Goal: Navigation & Orientation: Find specific page/section

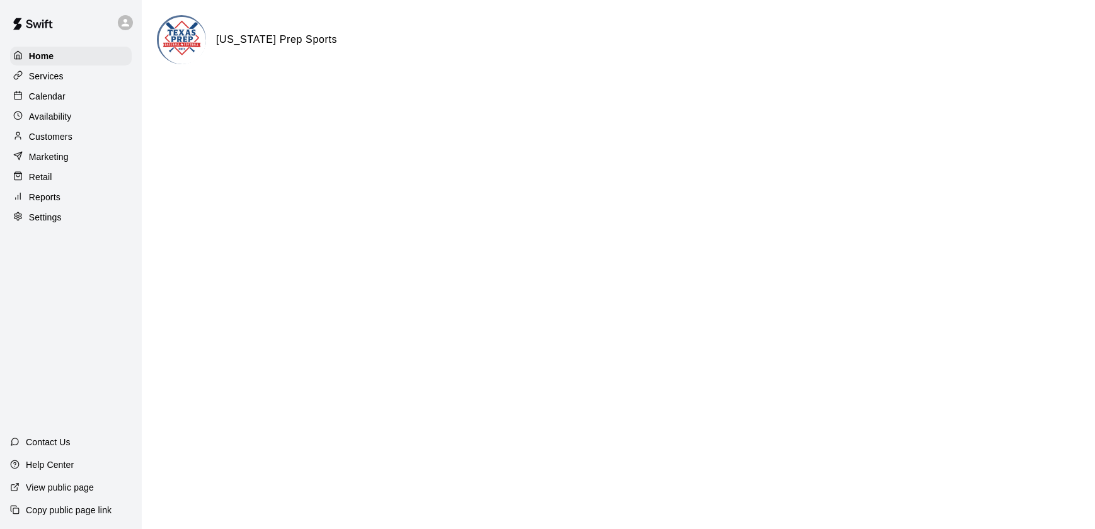
click at [31, 96] on p "Calendar" at bounding box center [47, 96] width 37 height 13
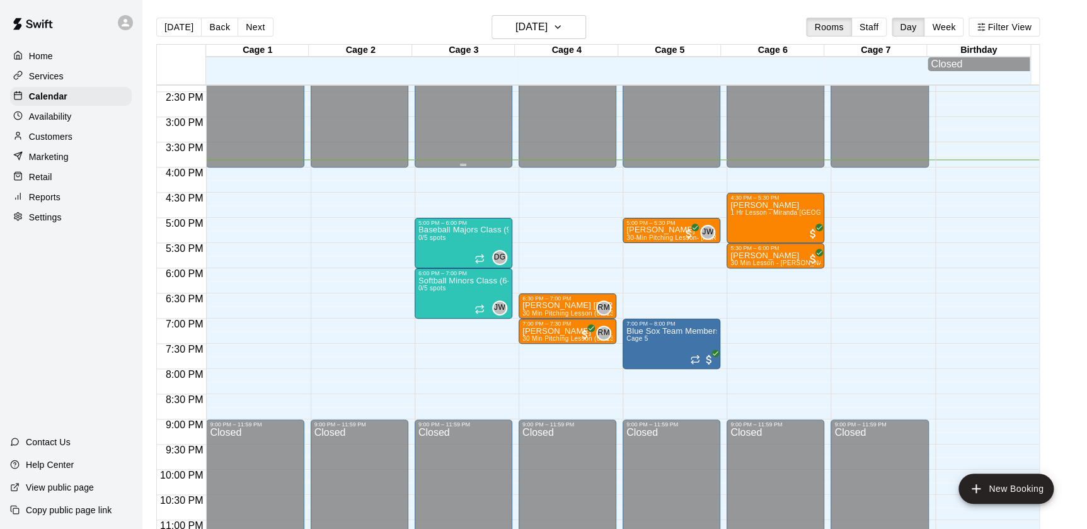
scroll to position [725, 0]
click at [716, 22] on div "[DATE] Back [DATE][DATE] Rooms Staff Day Week Filter View" at bounding box center [597, 29] width 883 height 29
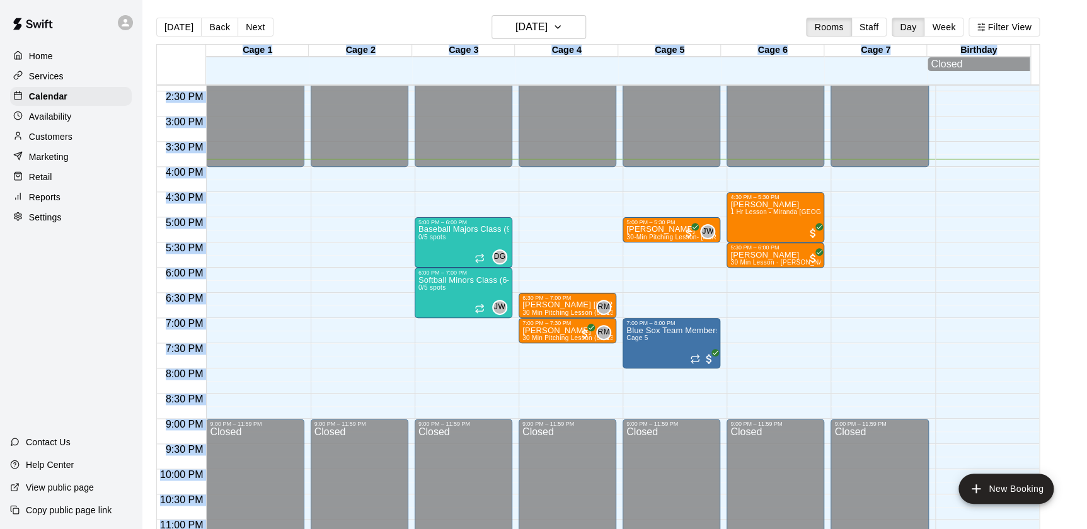
drag, startPoint x: 716, startPoint y: 22, endPoint x: 1096, endPoint y: 370, distance: 515.4
click at [1087, 370] on html "Home Services Calendar Availability Customers Marketing Retail Reports Settings…" at bounding box center [543, 274] width 1087 height 549
click at [1069, 215] on main "[DATE] Back [DATE][DATE] Rooms Staff Day Week Filter View Cage 1 11 Thu Cage 2 …" at bounding box center [614, 279] width 935 height 529
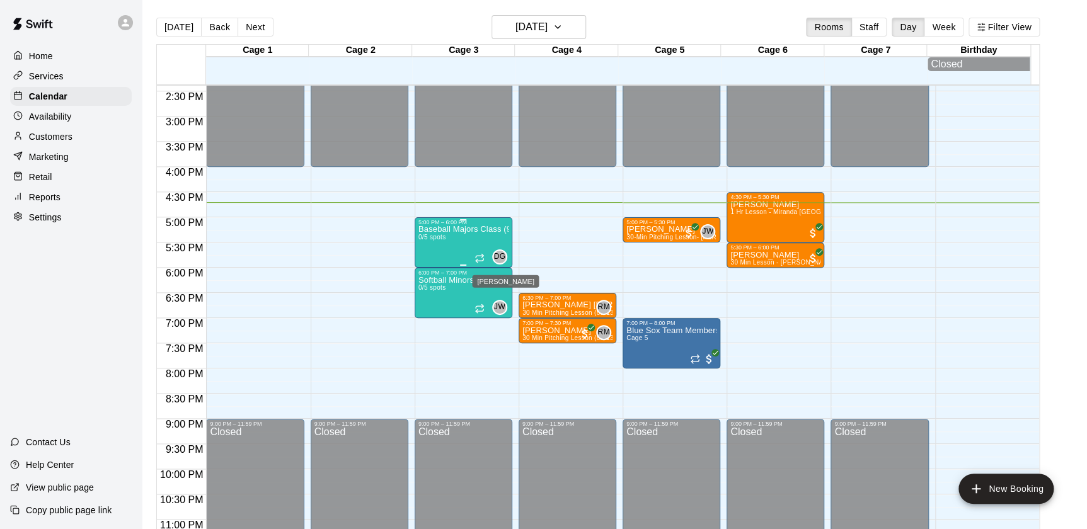
click at [494, 258] on span "DG" at bounding box center [500, 257] width 12 height 13
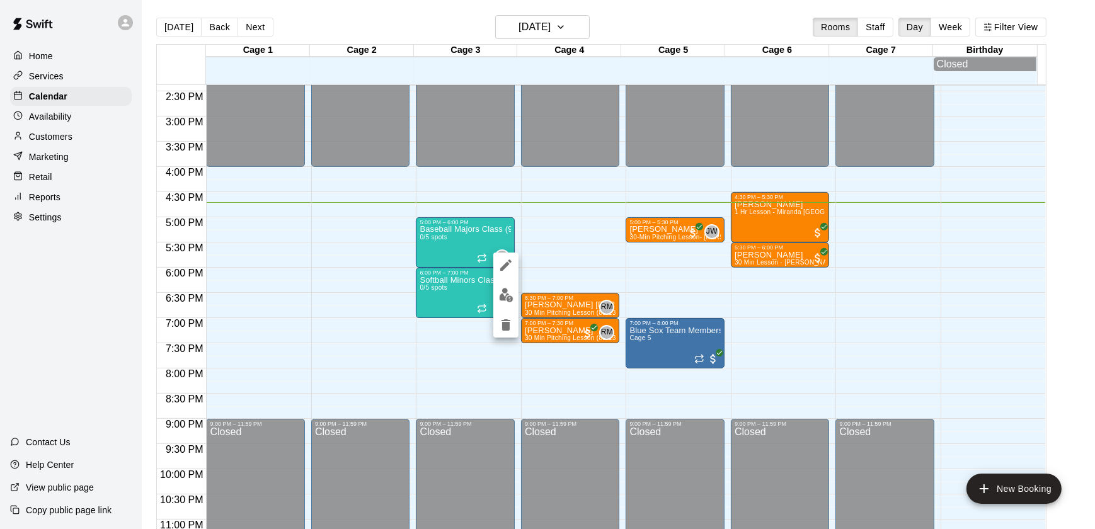
click at [542, 227] on div at bounding box center [547, 264] width 1095 height 529
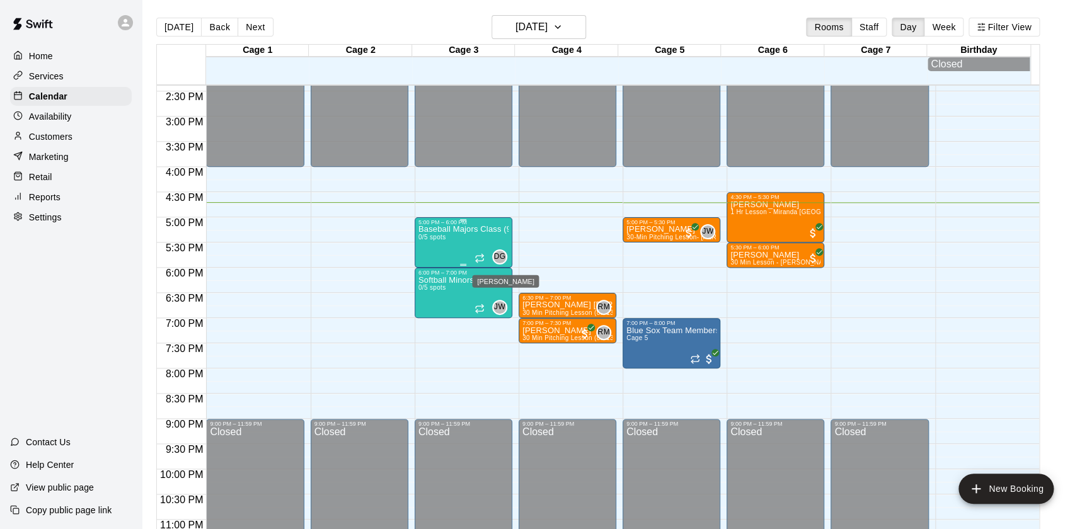
click at [495, 257] on span "DG" at bounding box center [500, 257] width 12 height 13
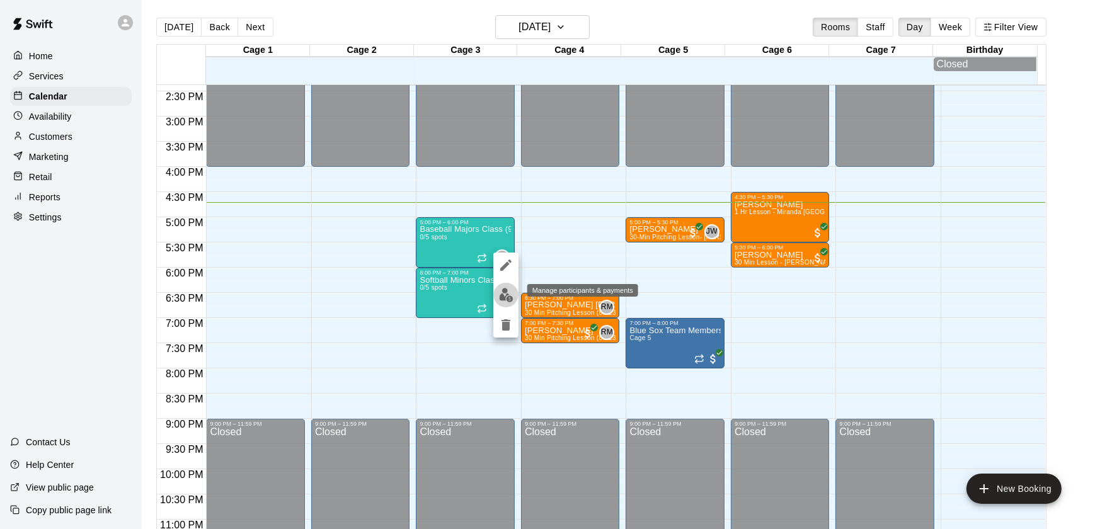
click at [500, 295] on img "edit" at bounding box center [506, 295] width 14 height 14
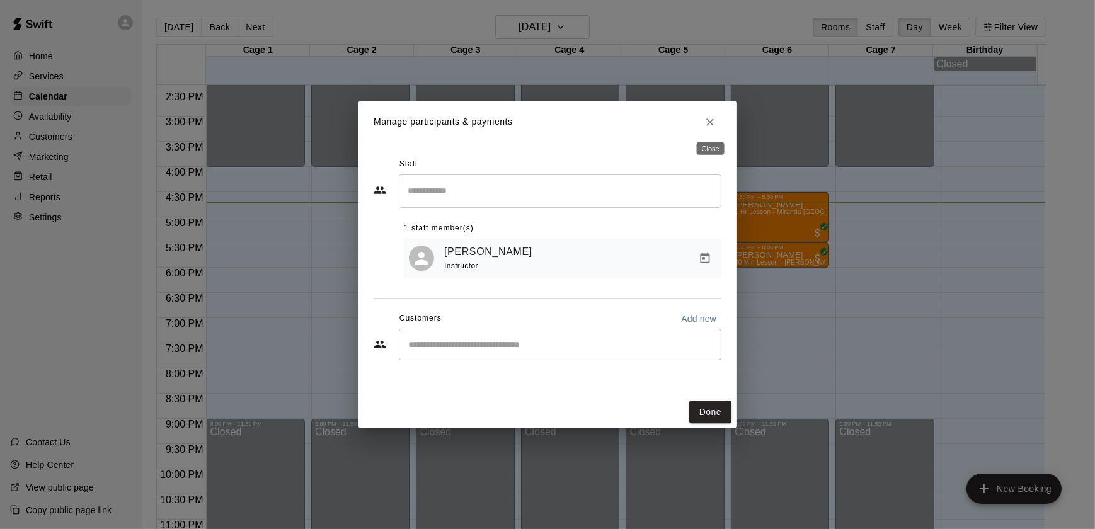
click at [707, 117] on icon "Close" at bounding box center [710, 122] width 13 height 13
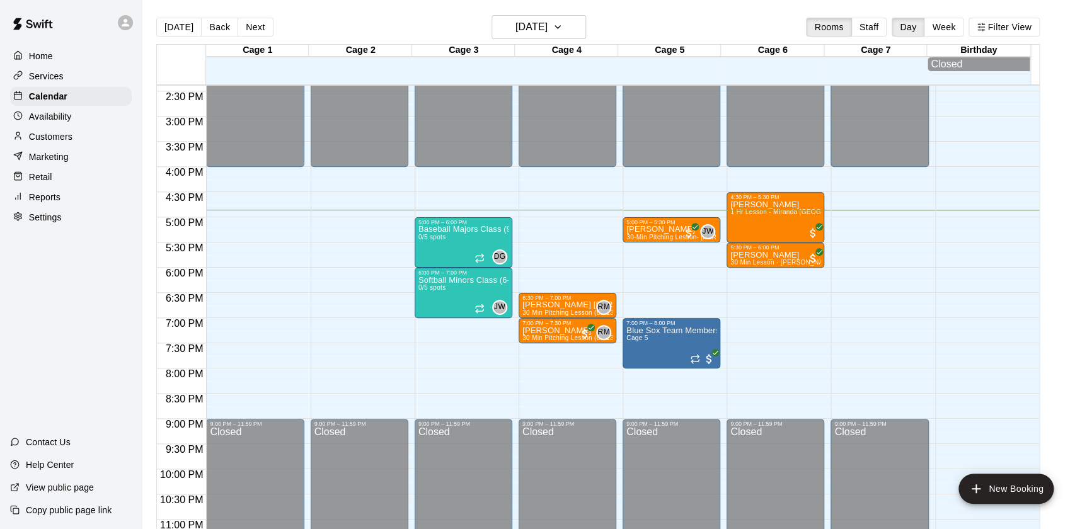
click at [57, 75] on p "Services" at bounding box center [46, 76] width 35 height 13
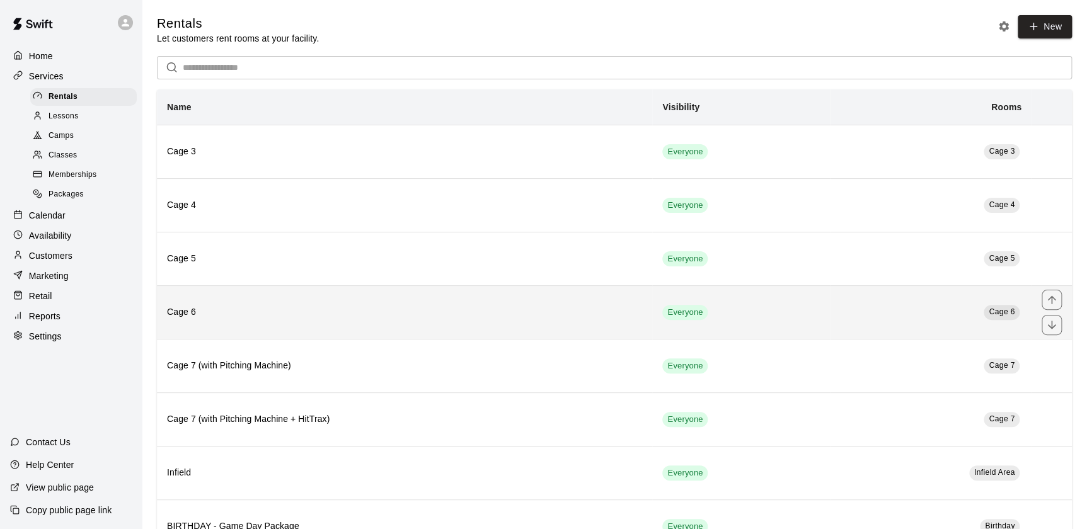
scroll to position [155, 0]
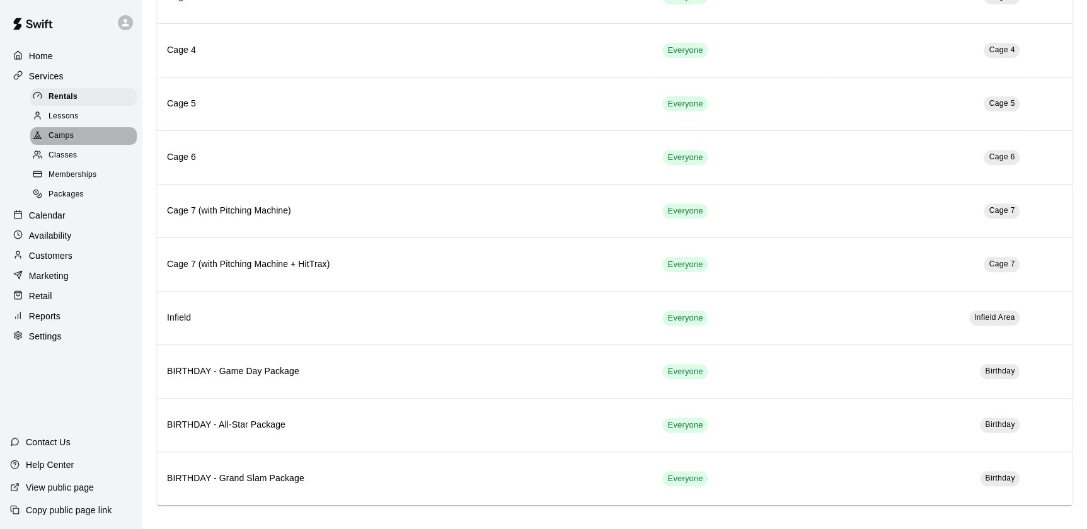
click at [69, 142] on span "Camps" at bounding box center [61, 136] width 25 height 13
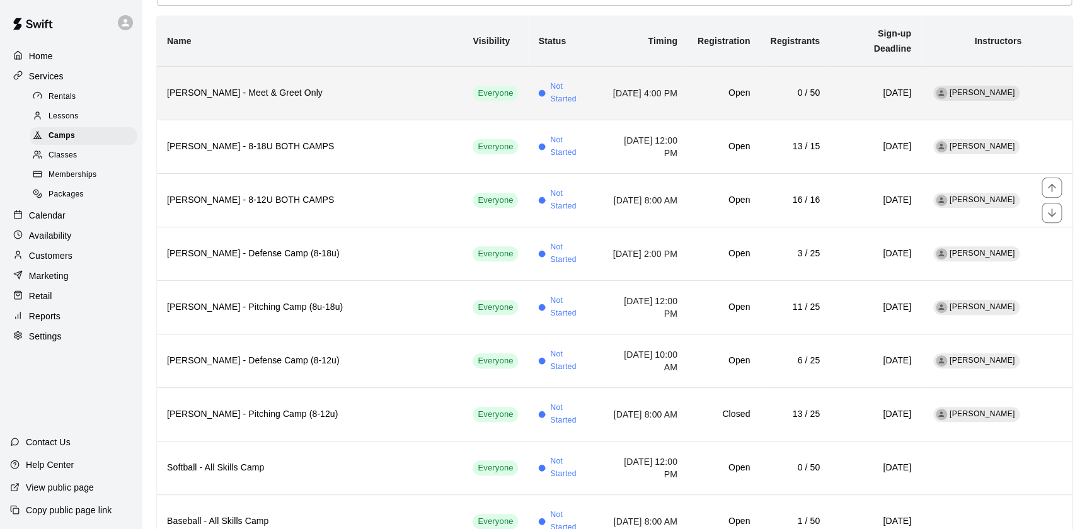
scroll to position [112, 0]
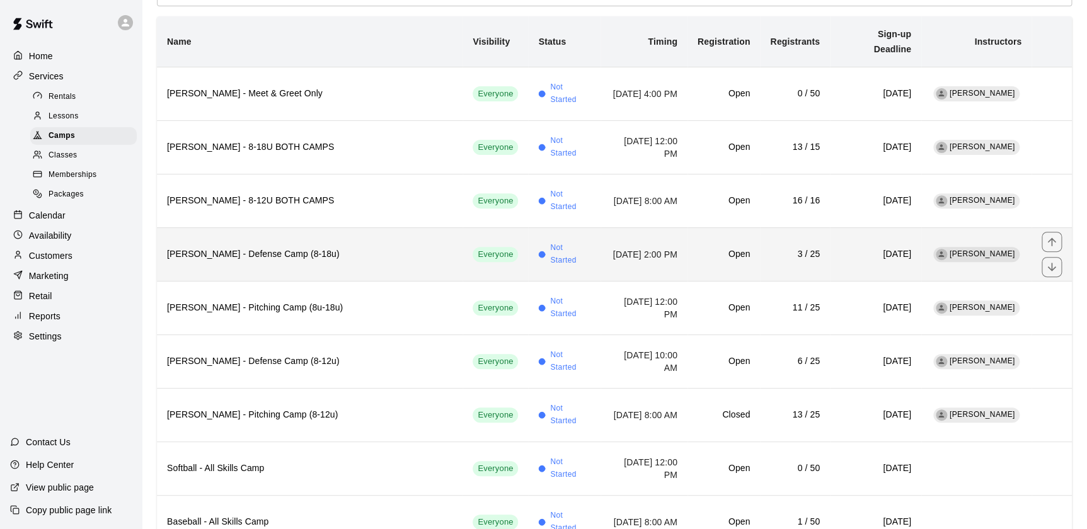
click at [287, 248] on h6 "[PERSON_NAME] - Defense Camp (8-18u)" at bounding box center [309, 255] width 285 height 14
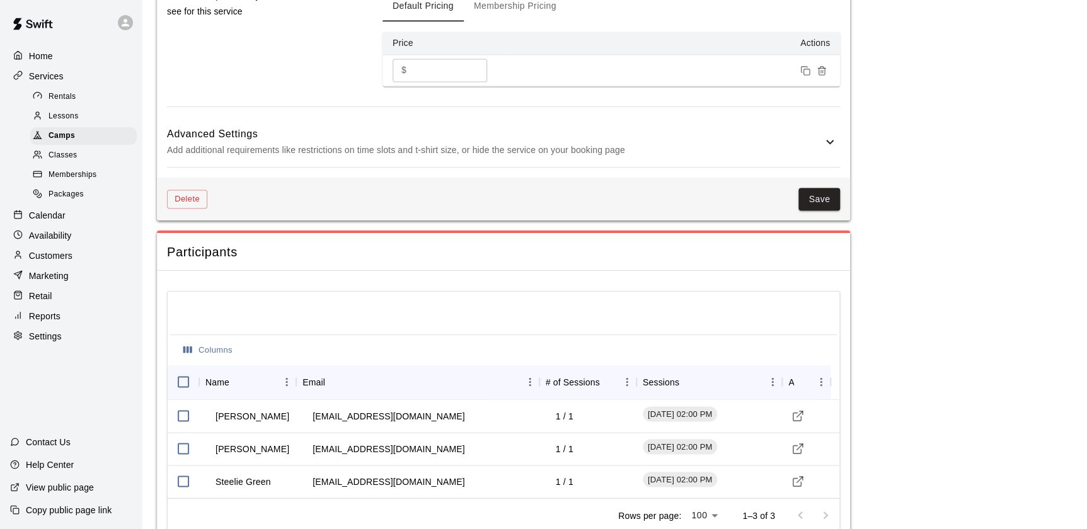
scroll to position [1024, 0]
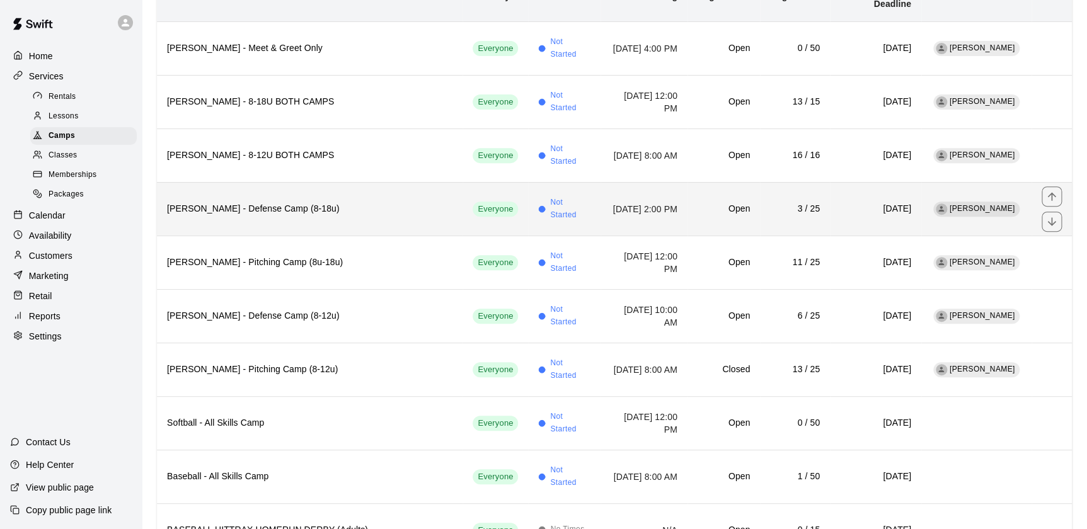
scroll to position [159, 0]
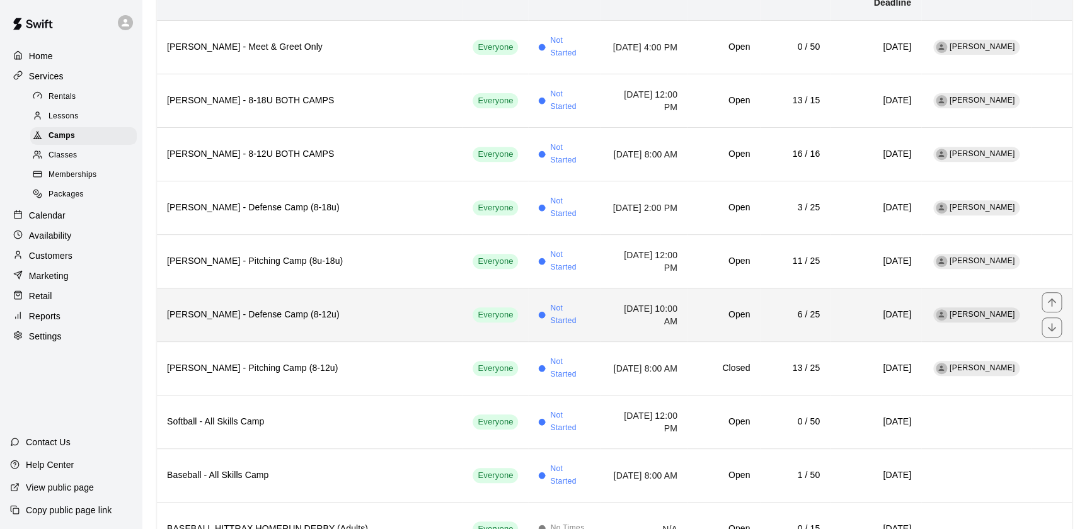
click at [294, 308] on h6 "[PERSON_NAME] - Defense Camp (8-12u)" at bounding box center [309, 315] width 285 height 14
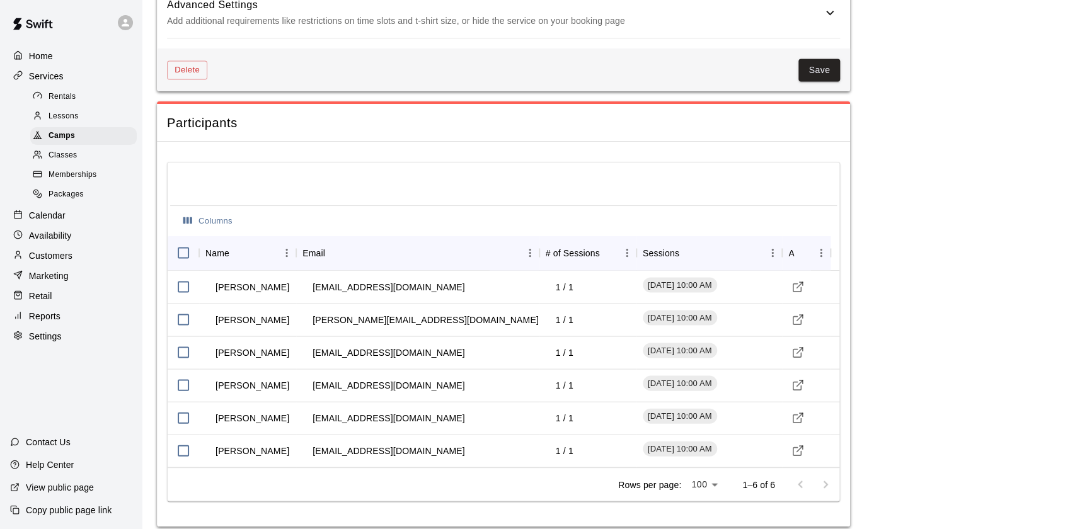
scroll to position [1122, 0]
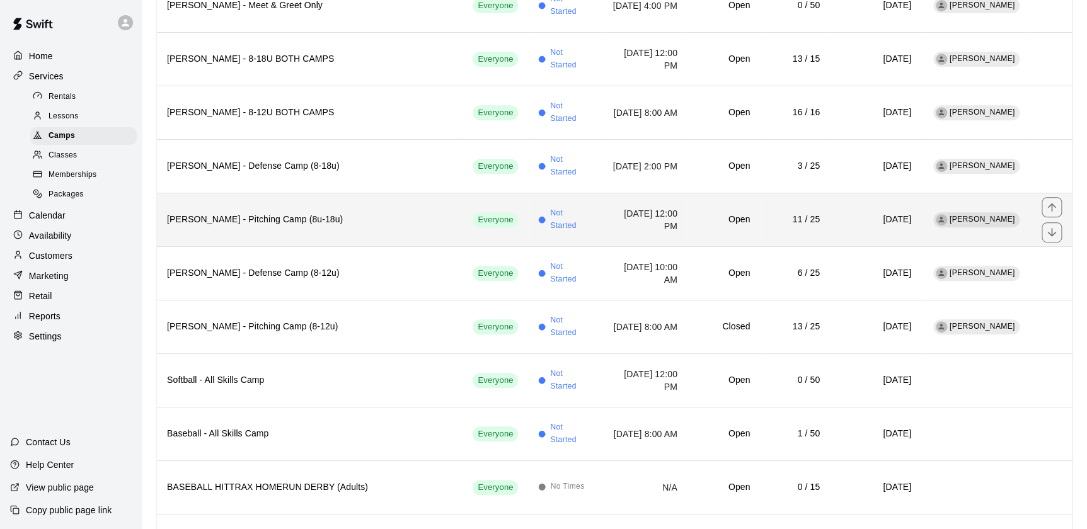
scroll to position [201, 0]
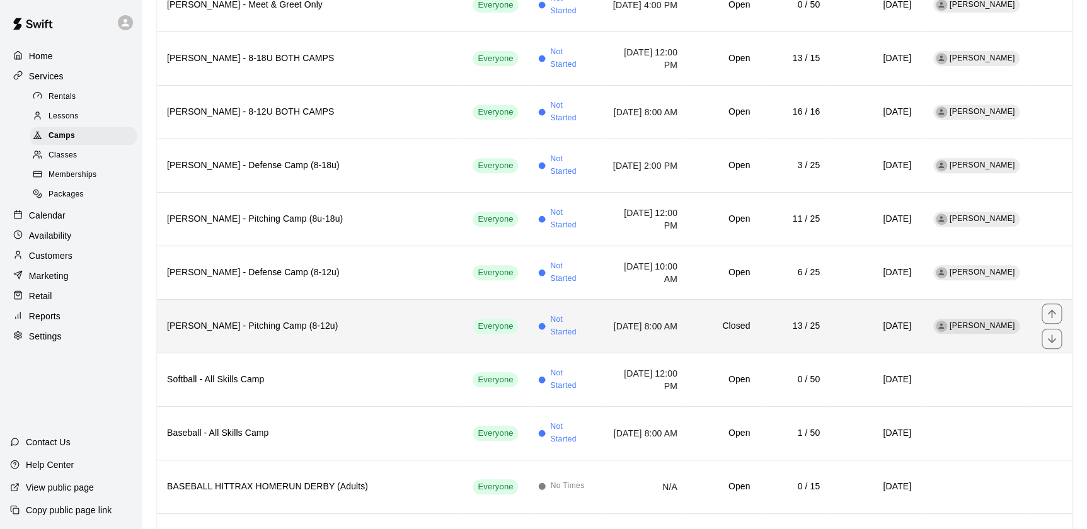
click at [312, 319] on h6 "[PERSON_NAME] - Pitching Camp (8-12u)" at bounding box center [309, 326] width 285 height 14
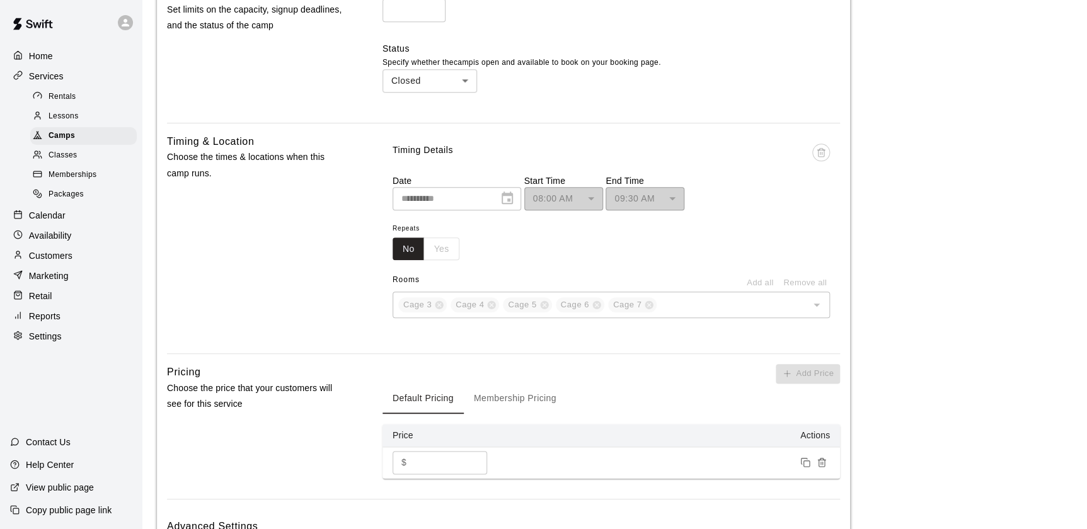
scroll to position [510, 0]
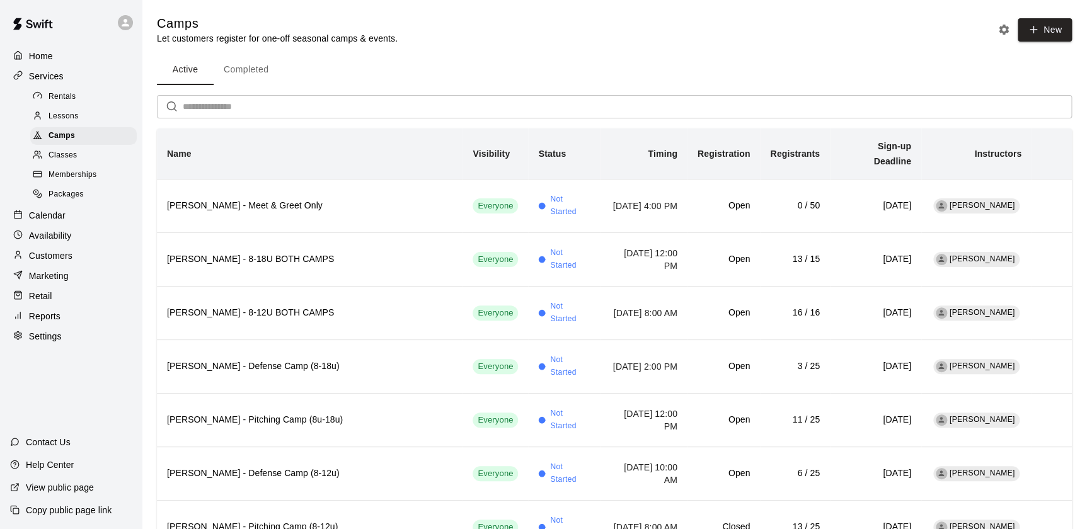
click at [52, 260] on p "Customers" at bounding box center [50, 255] width 43 height 13
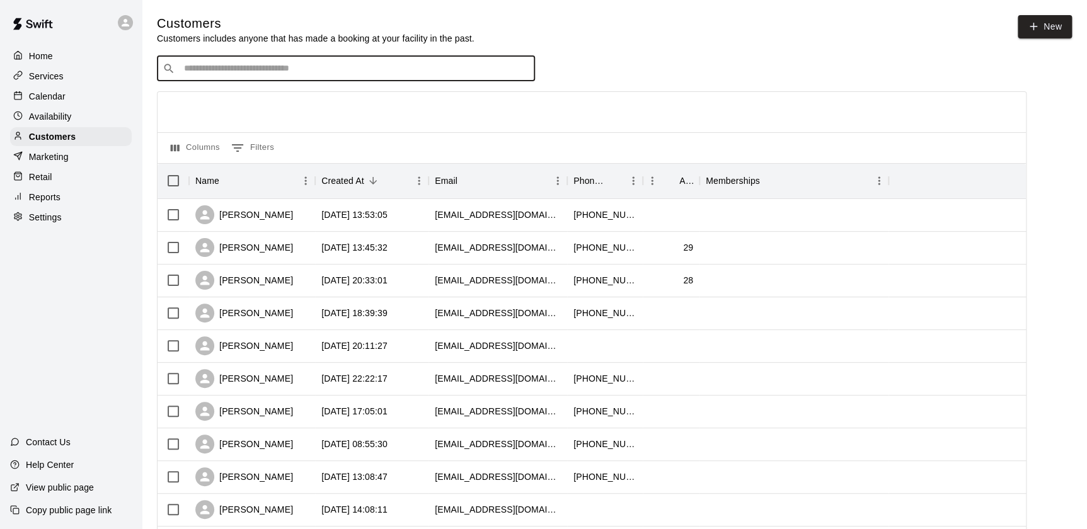
click at [367, 72] on input "Search customers by name or email" at bounding box center [354, 68] width 349 height 13
type input "****"
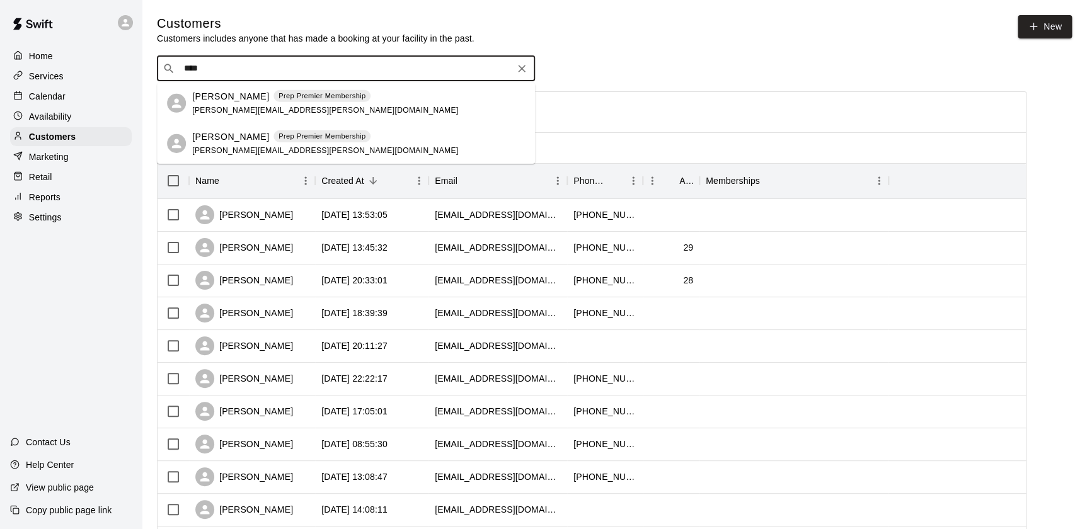
click at [220, 141] on p "[PERSON_NAME]" at bounding box center [230, 136] width 77 height 13
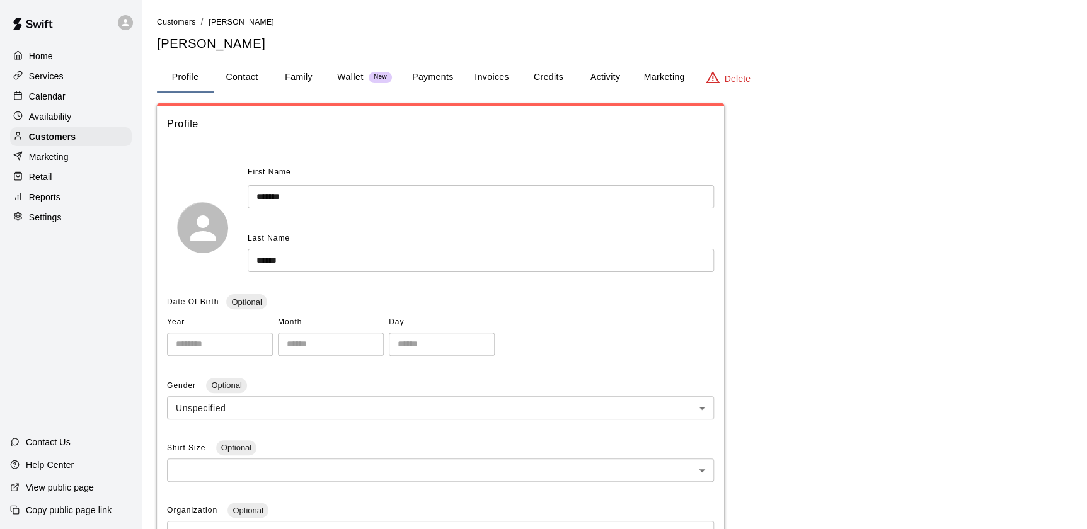
click at [617, 76] on button "Activity" at bounding box center [604, 77] width 57 height 30
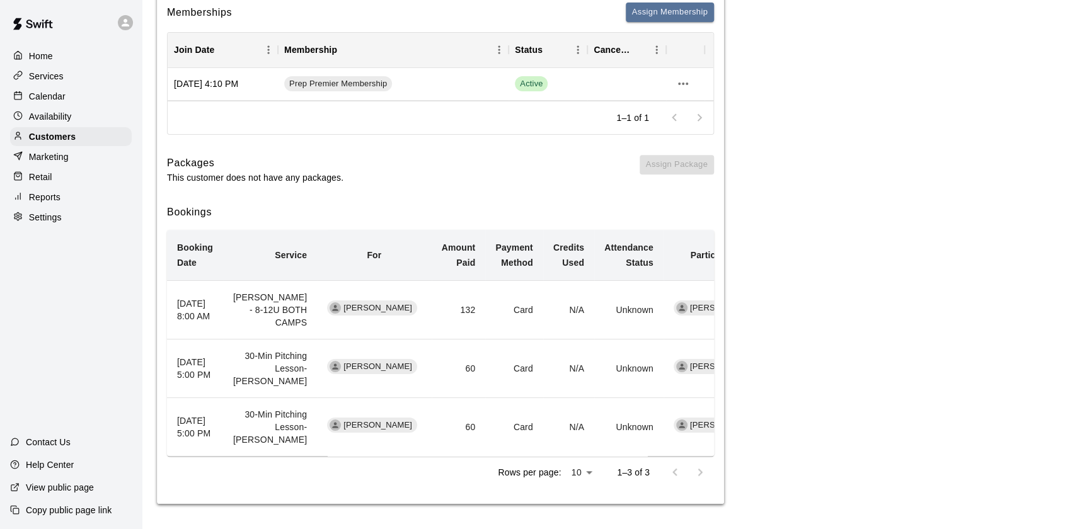
scroll to position [197, 0]
click at [42, 73] on p "Services" at bounding box center [46, 76] width 35 height 13
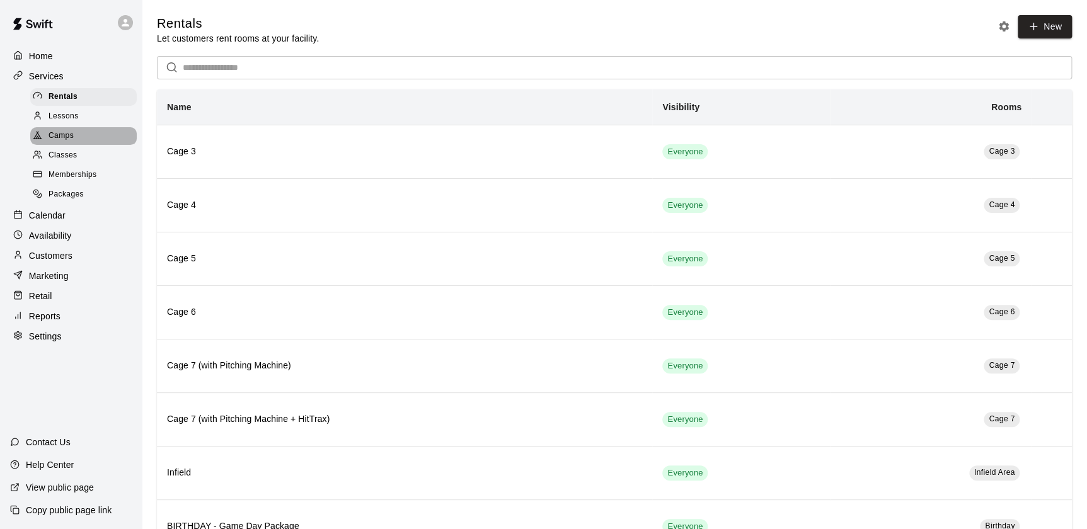
click at [73, 138] on span "Camps" at bounding box center [61, 136] width 25 height 13
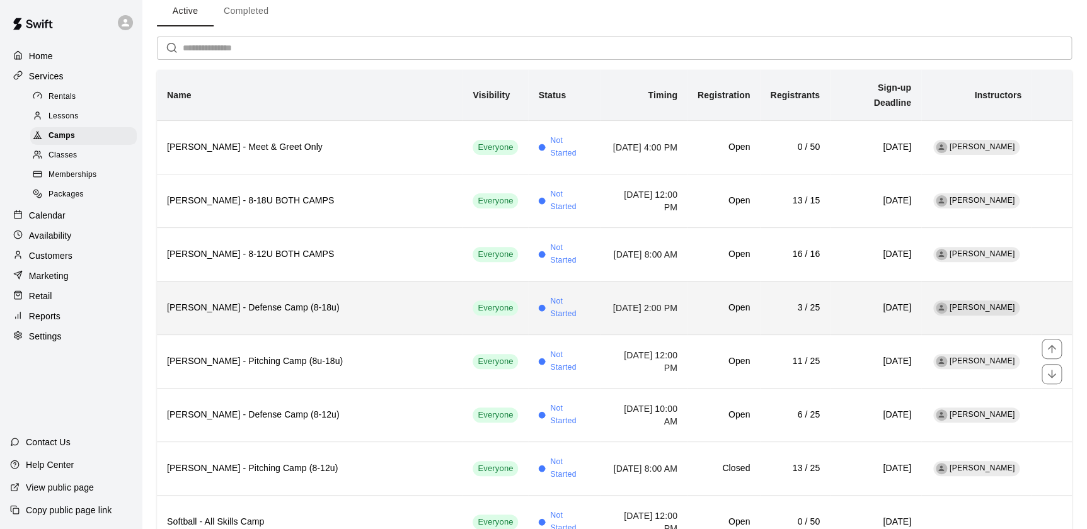
scroll to position [57, 0]
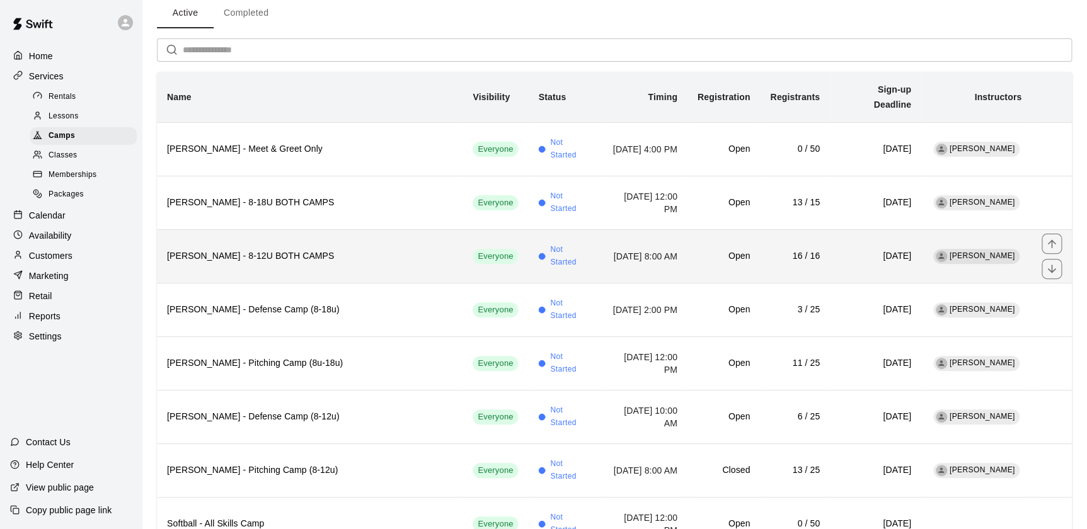
click at [329, 249] on th "[PERSON_NAME] - 8-12U BOTH CAMPS" at bounding box center [310, 256] width 306 height 54
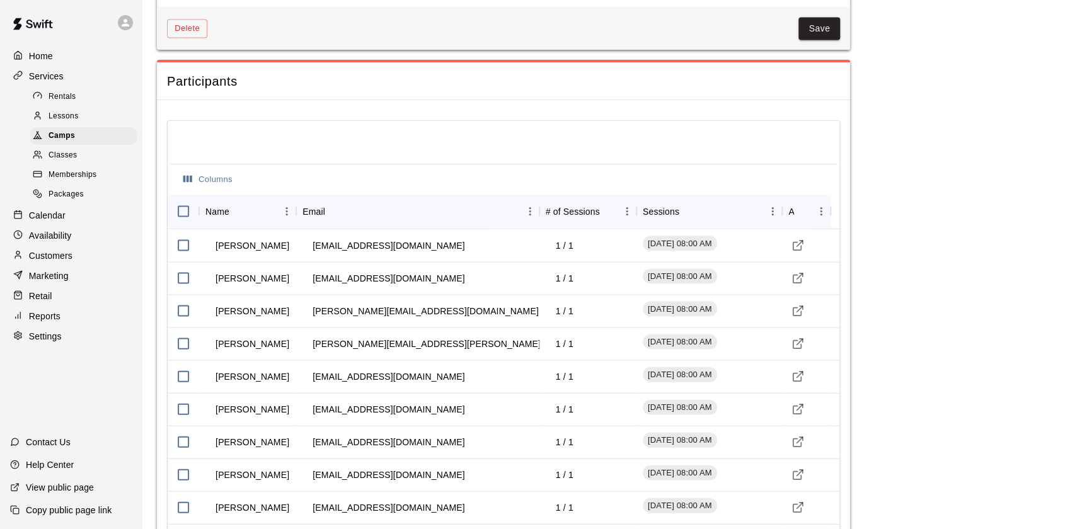
scroll to position [1154, 0]
click at [296, 340] on div "[PERSON_NAME][EMAIL_ADDRESS][PERSON_NAME][DOMAIN_NAME]" at bounding box center [417, 343] width 243 height 33
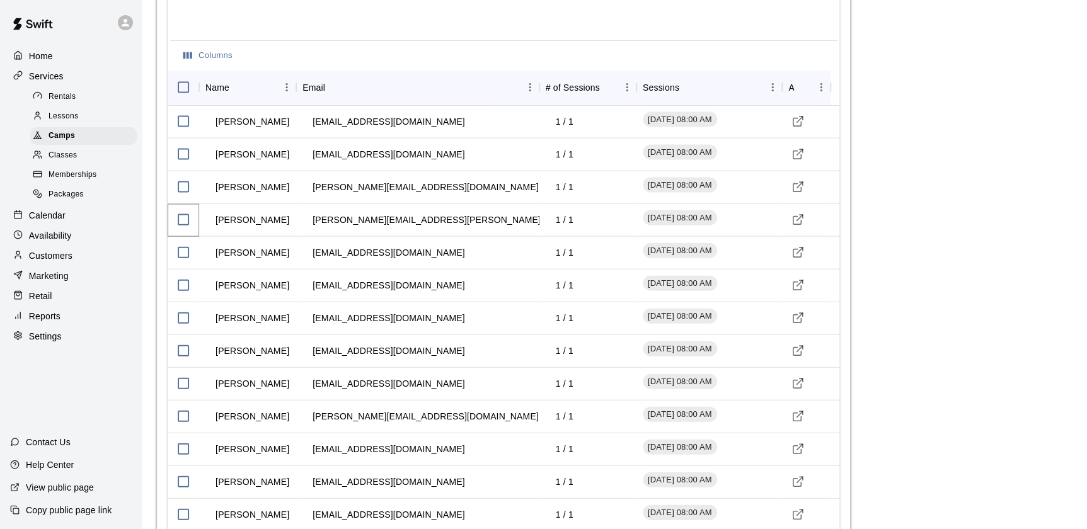
scroll to position [1276, 0]
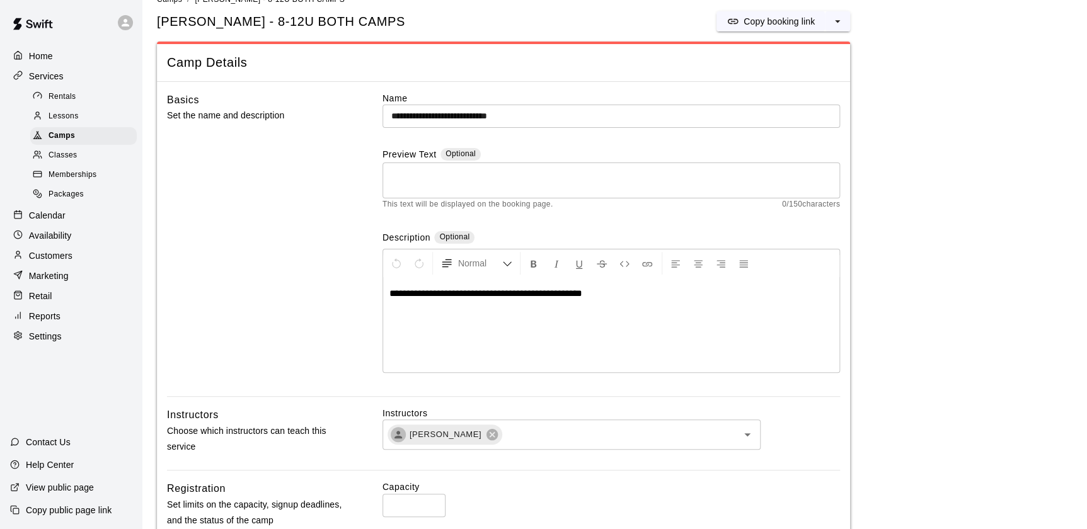
scroll to position [0, 0]
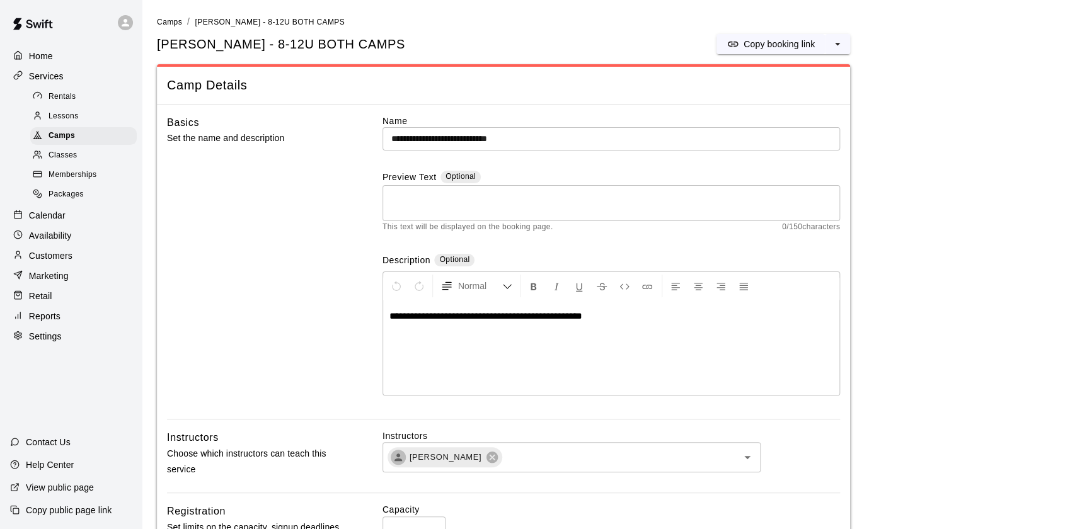
click at [67, 52] on div "Home" at bounding box center [71, 56] width 122 height 19
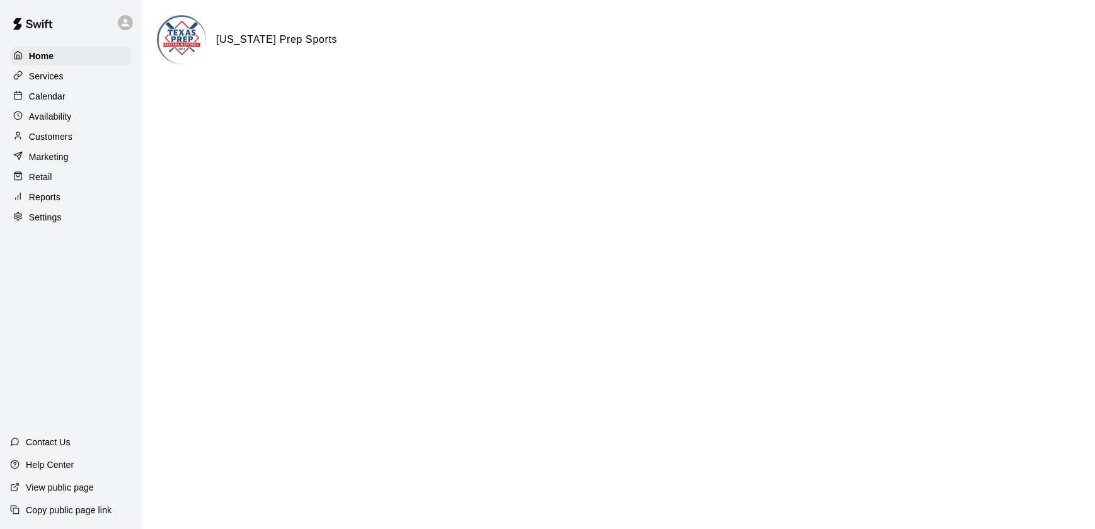
click at [61, 95] on p "Calendar" at bounding box center [47, 96] width 37 height 13
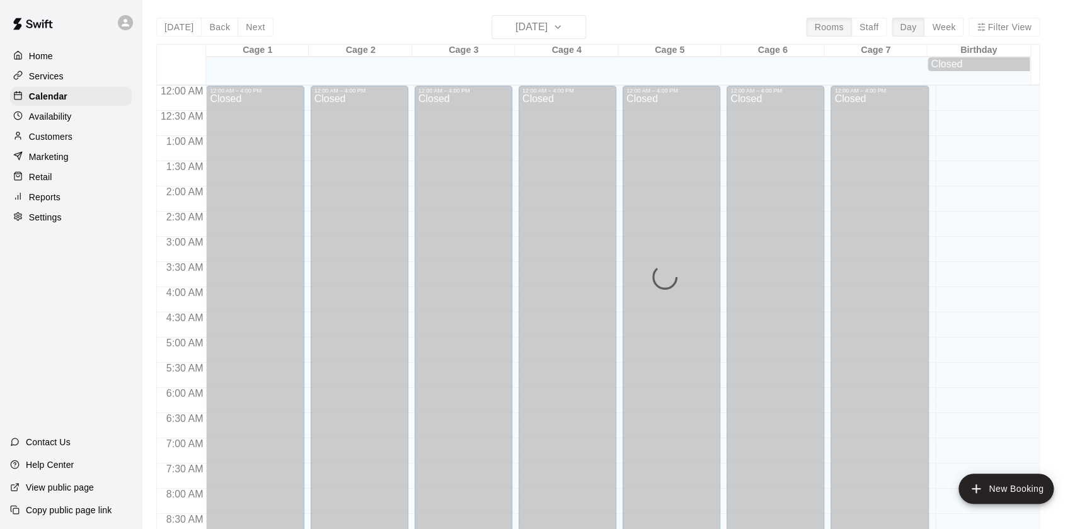
scroll to position [711, 0]
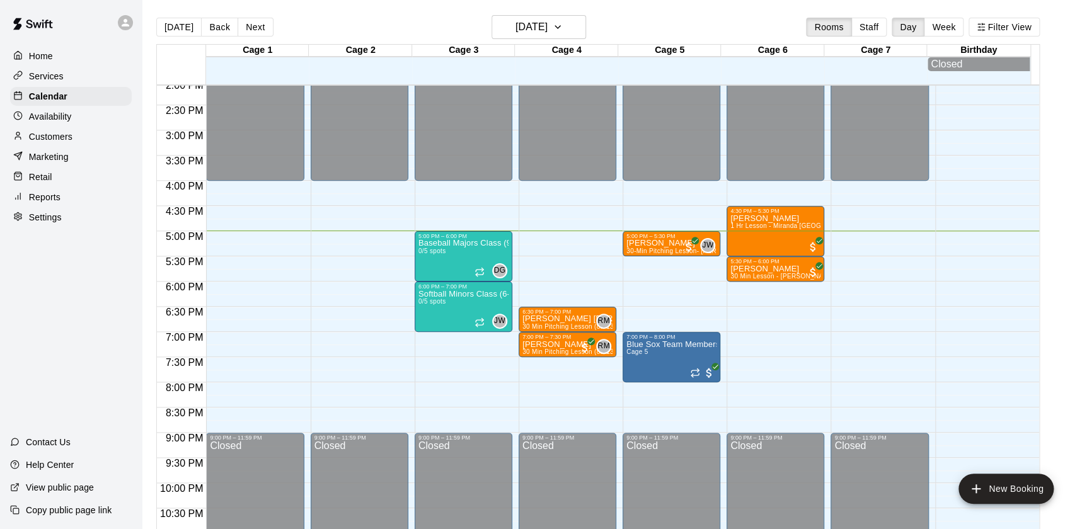
click at [49, 81] on p "Services" at bounding box center [46, 76] width 35 height 13
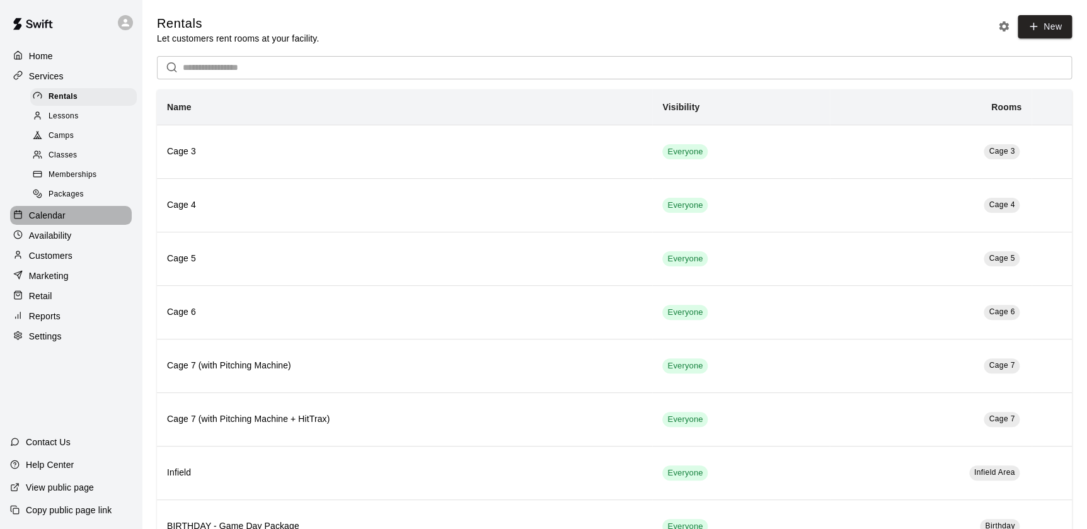
click at [49, 214] on p "Calendar" at bounding box center [47, 215] width 37 height 13
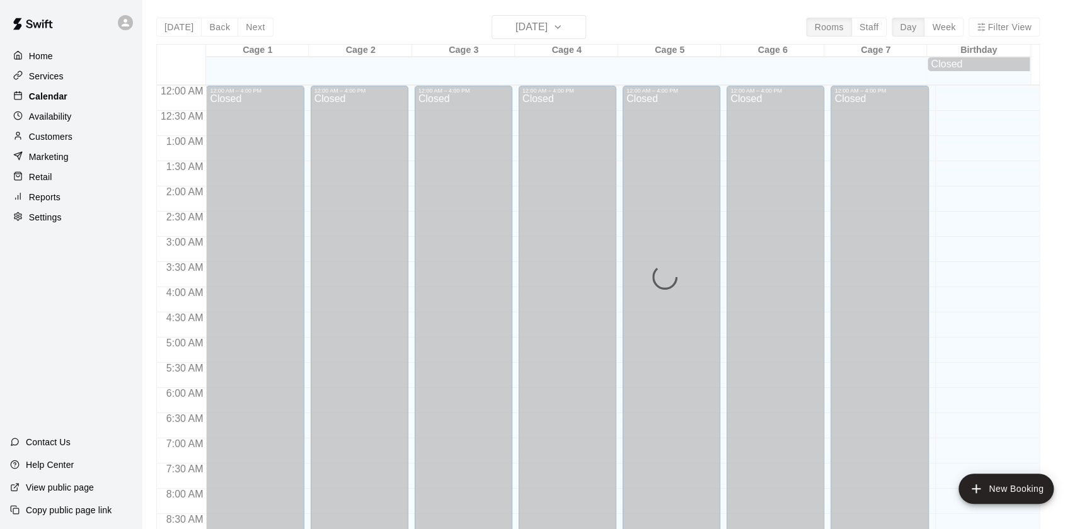
scroll to position [711, 0]
